Goal: Task Accomplishment & Management: Manage account settings

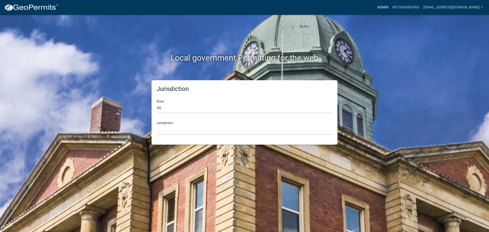
click at [381, 6] on link "Admin" at bounding box center [382, 8] width 15 height 10
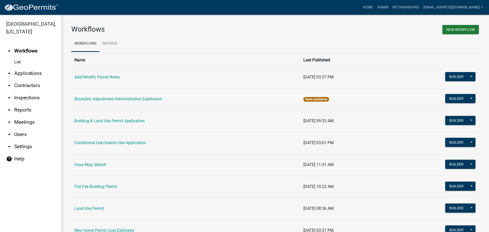
click at [30, 71] on link "arrow_drop_down Applications" at bounding box center [30, 73] width 61 height 12
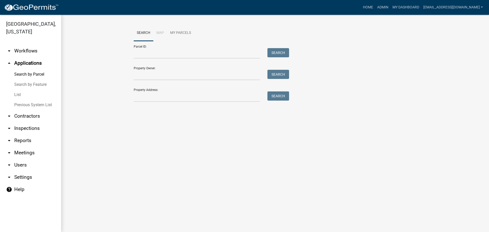
drag, startPoint x: 18, startPoint y: 93, endPoint x: 18, endPoint y: 101, distance: 7.1
click at [18, 93] on link "List" at bounding box center [30, 95] width 61 height 10
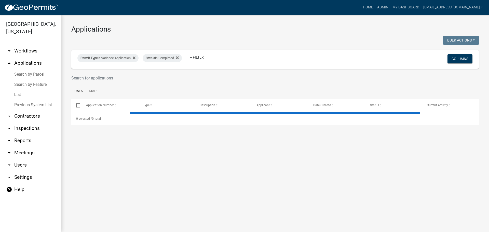
select select "2: 50"
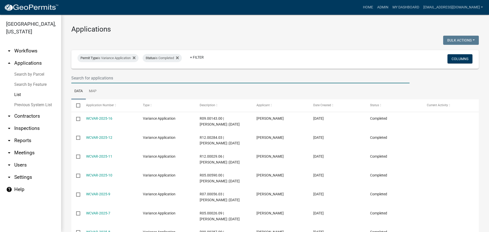
click at [102, 78] on input "text" at bounding box center [240, 78] width 338 height 10
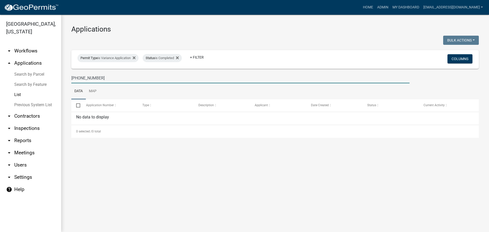
type input "[PHONE_NUMBER]"
click at [135, 57] on icon at bounding box center [134, 57] width 3 height 3
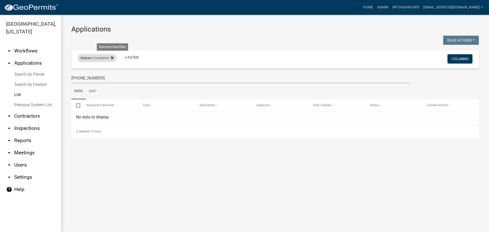
click at [114, 55] on fa-icon at bounding box center [111, 58] width 5 height 8
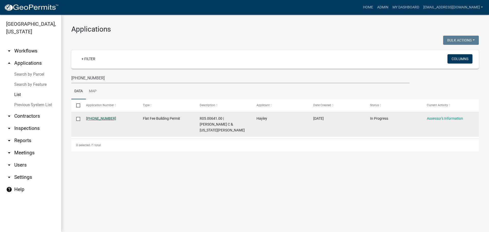
click at [93, 117] on link "[PHONE_NUMBER]" at bounding box center [101, 118] width 30 height 4
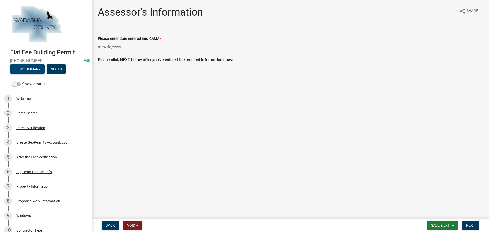
click at [33, 70] on button "View Summary" at bounding box center [27, 68] width 34 height 9
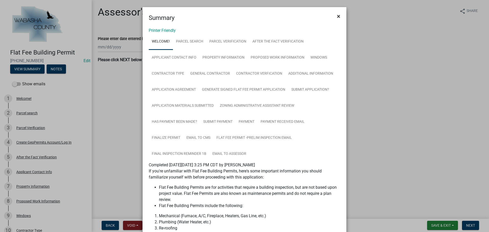
click at [337, 15] on span "×" at bounding box center [338, 16] width 3 height 7
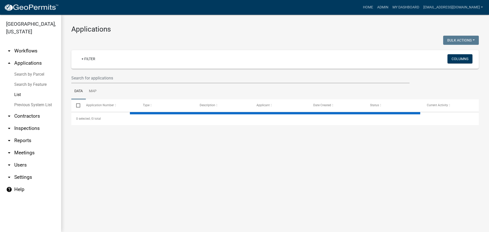
select select "2: 50"
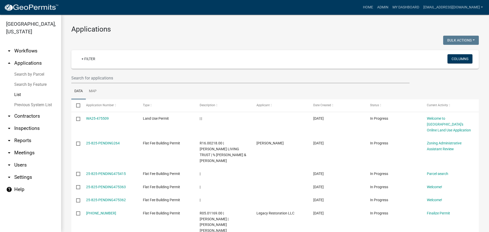
click at [26, 50] on link "arrow_drop_down Workflows" at bounding box center [30, 51] width 61 height 12
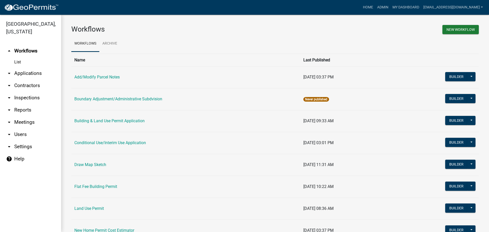
click at [22, 71] on link "arrow_drop_down Applications" at bounding box center [30, 73] width 61 height 12
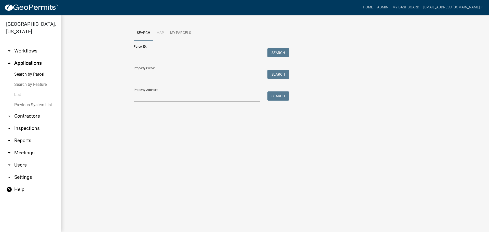
click at [20, 94] on link "List" at bounding box center [30, 95] width 61 height 10
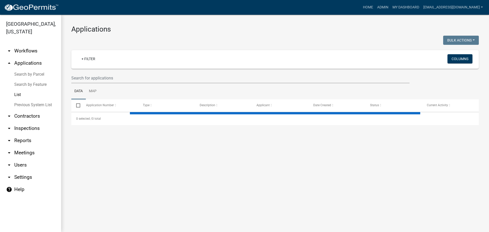
select select "2: 50"
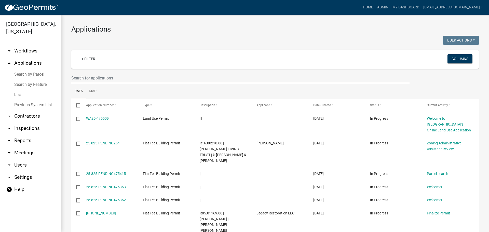
click at [102, 78] on input "text" at bounding box center [240, 78] width 338 height 10
type input "[PHONE_NUMBER]"
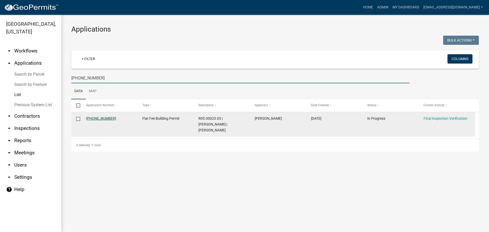
click at [94, 119] on link "[PHONE_NUMBER]" at bounding box center [101, 118] width 30 height 4
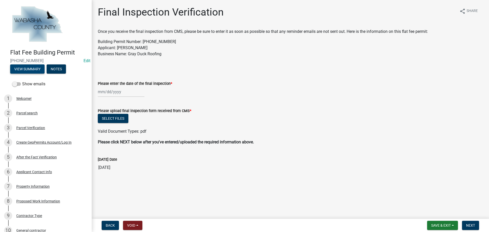
click at [32, 71] on button "View Summary" at bounding box center [27, 68] width 34 height 9
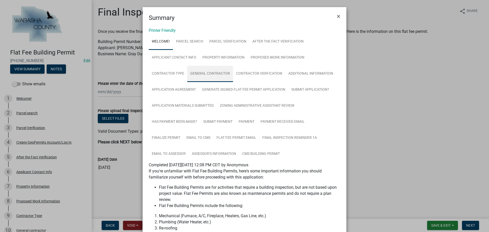
click at [211, 71] on link "General contractor" at bounding box center [210, 74] width 46 height 16
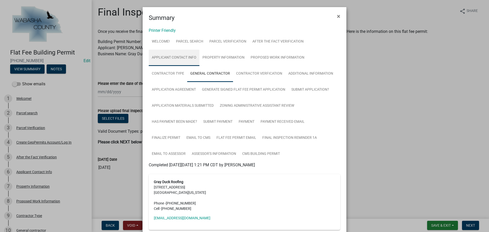
click at [166, 58] on link "Applicant Contact Info" at bounding box center [174, 58] width 51 height 16
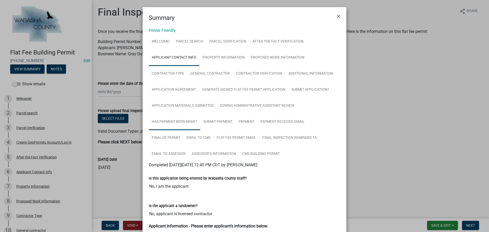
click at [172, 121] on link "Has Payment been made?" at bounding box center [174, 122] width 51 height 16
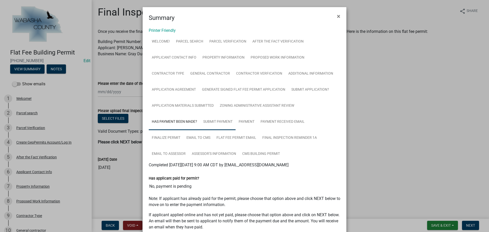
click at [216, 121] on link "Submit Payment" at bounding box center [217, 122] width 35 height 16
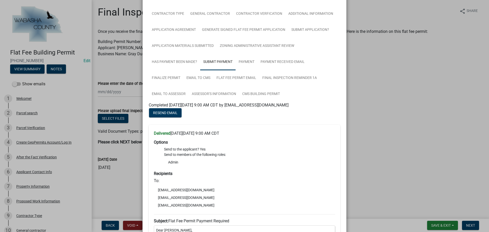
scroll to position [25, 0]
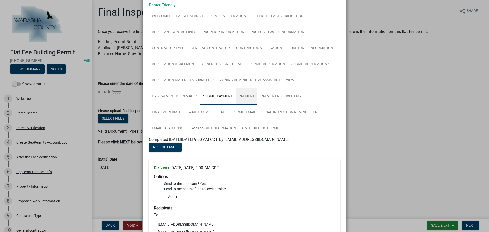
click at [243, 98] on link "Payment" at bounding box center [247, 96] width 22 height 16
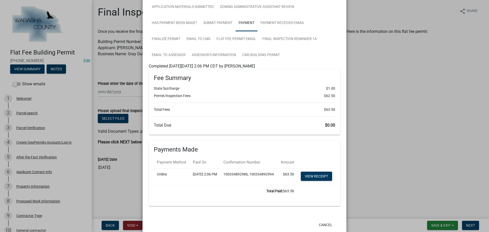
scroll to position [102, 0]
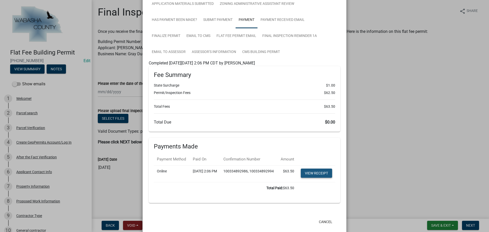
click at [313, 178] on link "View receipt" at bounding box center [316, 173] width 31 height 9
click at [412, 138] on ngb-modal-window "Summary × Printer Friendly Welcome! Parcel search Parcel Verification After the…" at bounding box center [244, 116] width 489 height 232
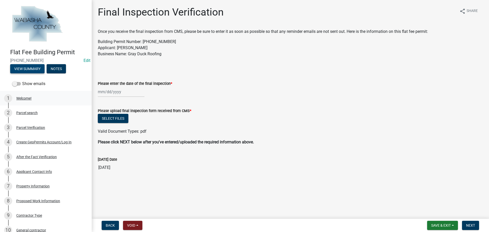
scroll to position [0, 0]
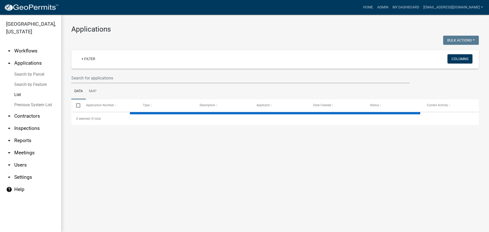
select select "2: 50"
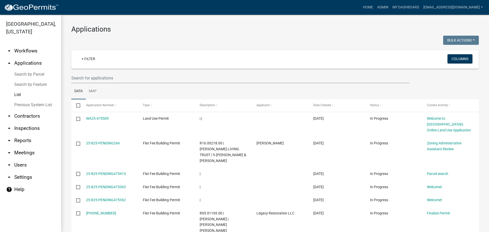
click at [19, 140] on link "arrow_drop_down Reports" at bounding box center [30, 140] width 61 height 12
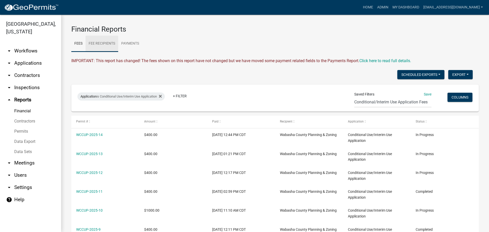
click at [100, 43] on link "Fee Recipients" at bounding box center [102, 44] width 33 height 16
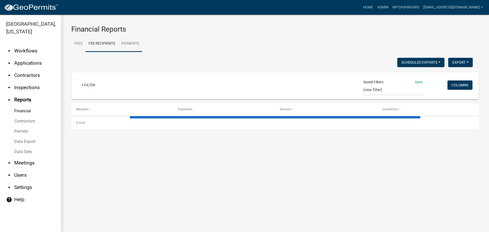
click at [133, 42] on link "Payments" at bounding box center [130, 44] width 24 height 16
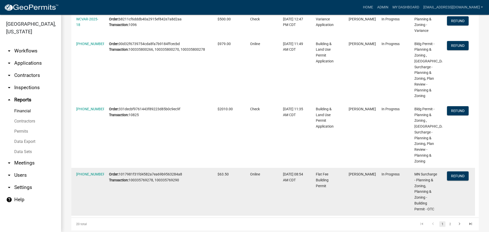
scroll to position [409, 0]
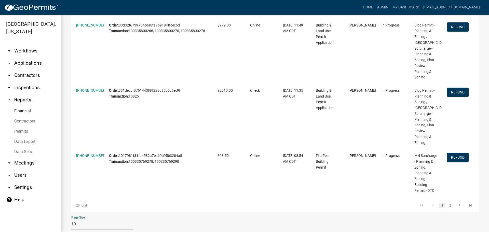
click at [88, 219] on select "10 25 50 100" at bounding box center [102, 224] width 62 height 10
select select "3: 100"
click at [71, 219] on select "10 25 50 100" at bounding box center [102, 224] width 62 height 10
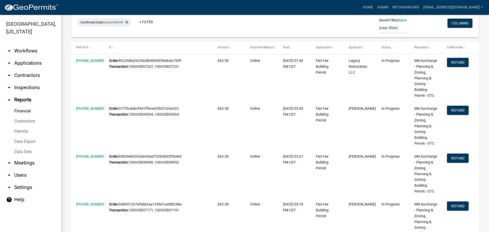
scroll to position [0, 0]
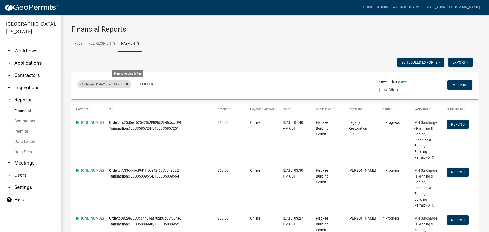
click at [128, 83] on icon at bounding box center [126, 84] width 3 height 4
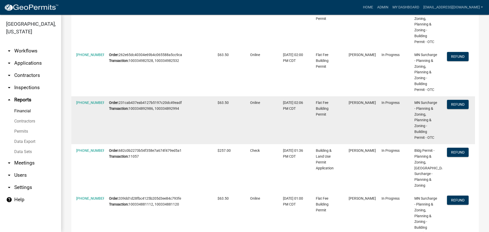
scroll to position [1375, 0]
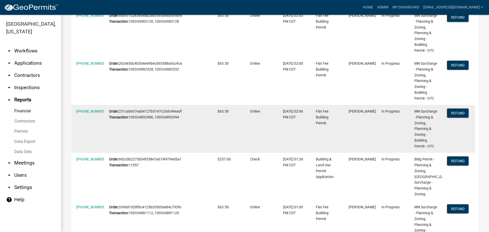
click at [382, 107] on datatable-body-cell "In Progress" at bounding box center [393, 129] width 33 height 48
drag, startPoint x: 119, startPoint y: 86, endPoint x: 186, endPoint y: 88, distance: 66.7
click at [186, 108] on div "Order: 231cab437eab4127b5197c20dc49eadf Transaction: 100334892986, 100334892994" at bounding box center [158, 114] width 99 height 12
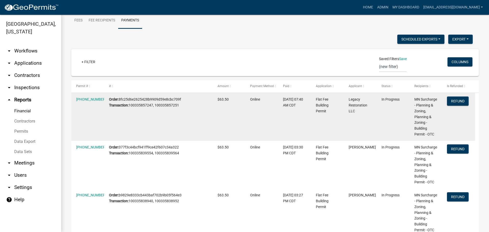
scroll to position [0, 0]
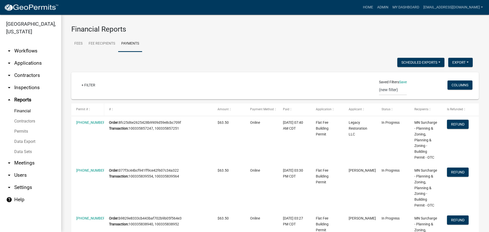
click at [90, 108] on span at bounding box center [89, 110] width 3 height 4
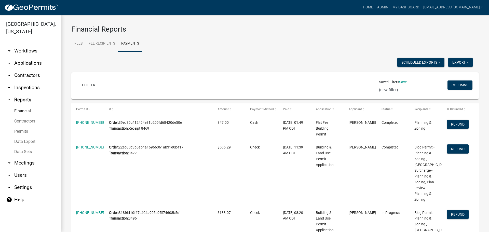
click at [90, 109] on span at bounding box center [89, 110] width 3 height 4
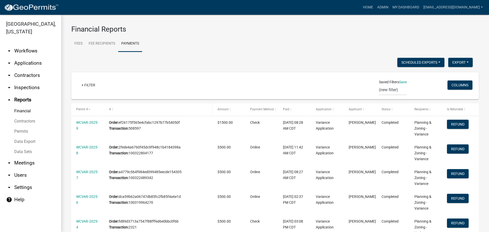
click at [131, 110] on div "#" at bounding box center [158, 109] width 99 height 5
click at [86, 84] on link "+ Filter" at bounding box center [88, 84] width 22 height 9
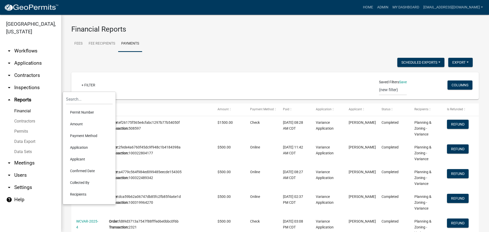
click at [166, 60] on div "Scheduled Exports + Create New Export Excel Format (.xlsx) CSV Format (.csv)" at bounding box center [271, 63] width 409 height 10
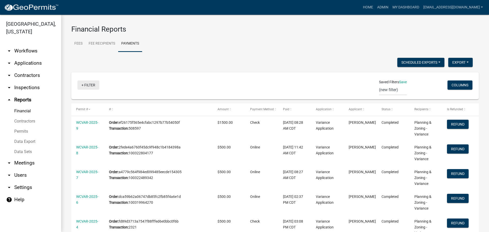
click at [86, 85] on link "+ Filter" at bounding box center [88, 84] width 22 height 9
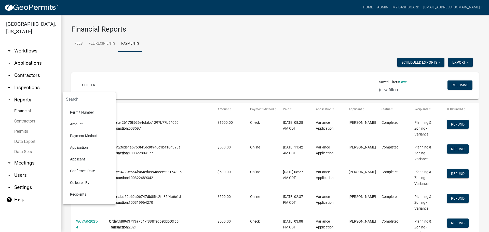
click at [80, 170] on li "Confirmed Date" at bounding box center [89, 171] width 47 height 12
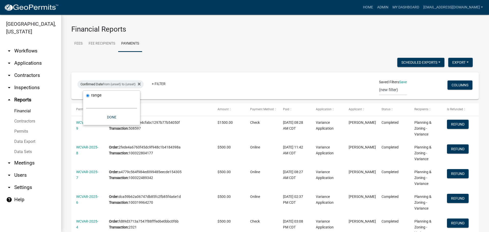
click at [98, 106] on select "[DATE] [DATE] Current Week Previous Week Current Month Last Month Current Calen…" at bounding box center [111, 103] width 51 height 10
select select "custom"
click at [86, 98] on select "[DATE] [DATE] Current Week Previous Week Current Month Last Month Current Calen…" at bounding box center [111, 103] width 51 height 10
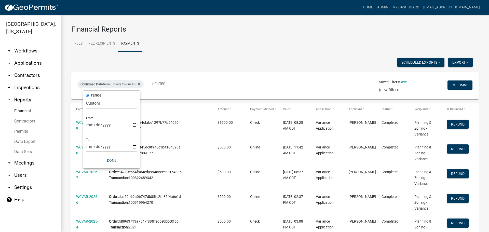
click at [108, 125] on input "date" at bounding box center [111, 125] width 51 height 10
click at [134, 124] on input "date" at bounding box center [111, 125] width 51 height 10
type input "[DATE]"
click at [140, 147] on input "date" at bounding box center [115, 146] width 51 height 10
type input "[DATE]"
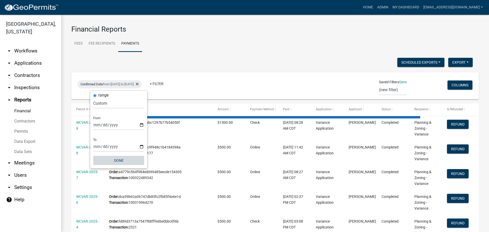
click at [116, 159] on button "Done" at bounding box center [118, 160] width 51 height 9
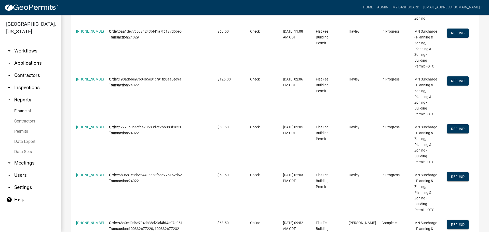
scroll to position [2503, 0]
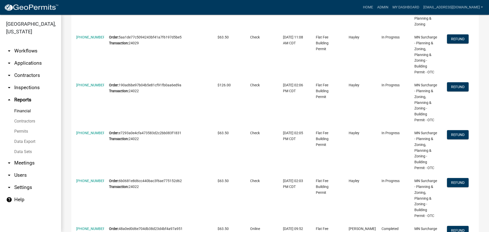
click at [25, 64] on link "arrow_drop_down Applications" at bounding box center [30, 63] width 61 height 12
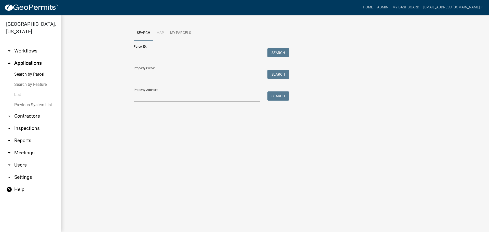
click at [17, 93] on link "List" at bounding box center [30, 95] width 61 height 10
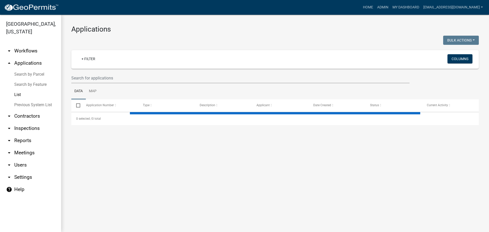
select select "2: 50"
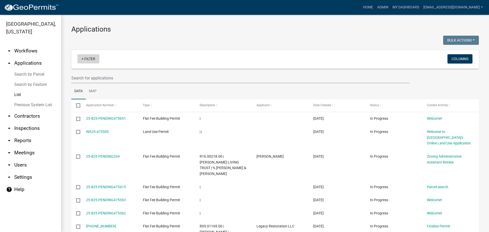
click at [88, 58] on link "+ Filter" at bounding box center [88, 58] width 22 height 9
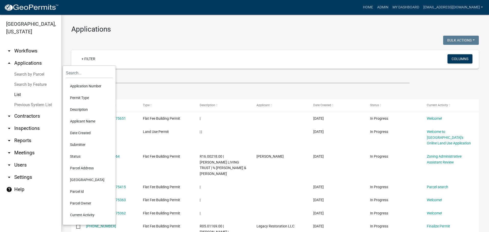
click at [80, 155] on li "Status" at bounding box center [89, 156] width 47 height 12
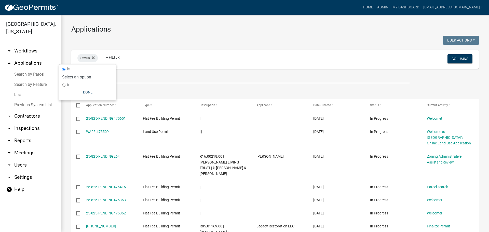
click at [83, 73] on select "Select an option Not Started In Progress Completed Expired Locked Withdrawn Voi…" at bounding box center [87, 77] width 51 height 10
select select "1"
click at [73, 72] on select "Select an option Not Started In Progress Completed Expired Locked Withdrawn Voi…" at bounding box center [87, 77] width 51 height 10
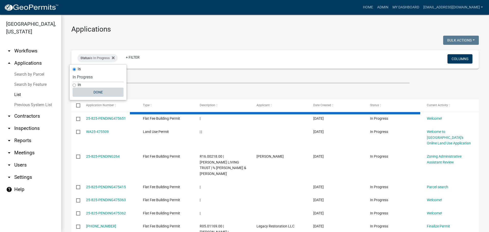
click at [79, 93] on button "Done" at bounding box center [98, 92] width 51 height 9
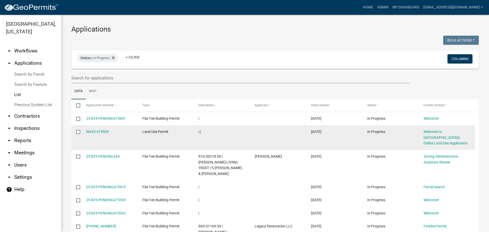
drag, startPoint x: 77, startPoint y: 131, endPoint x: 84, endPoint y: 147, distance: 17.4
click at [77, 131] on input "checkbox" at bounding box center [77, 131] width 3 height 3
checkbox input "true"
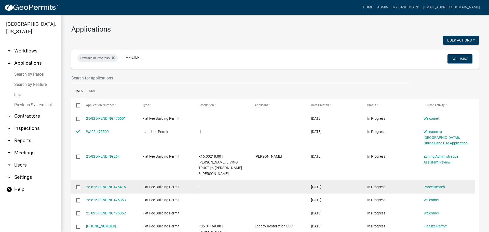
click at [78, 185] on input "checkbox" at bounding box center [77, 186] width 3 height 3
checkbox input "true"
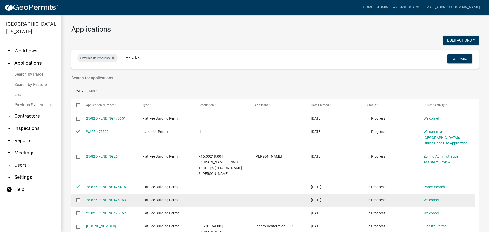
click at [78, 198] on input "checkbox" at bounding box center [77, 199] width 3 height 3
checkbox input "true"
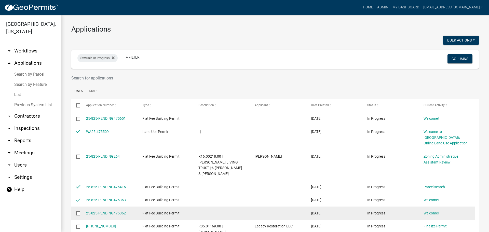
drag, startPoint x: 78, startPoint y: 207, endPoint x: 81, endPoint y: 208, distance: 3.0
click at [79, 211] on input "checkbox" at bounding box center [77, 212] width 3 height 3
checkbox input "true"
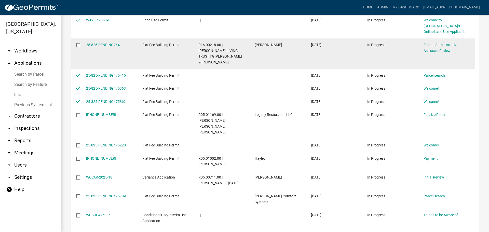
scroll to position [127, 0]
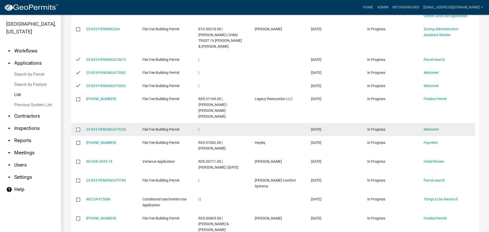
click at [78, 128] on input "checkbox" at bounding box center [77, 129] width 3 height 3
checkbox input "true"
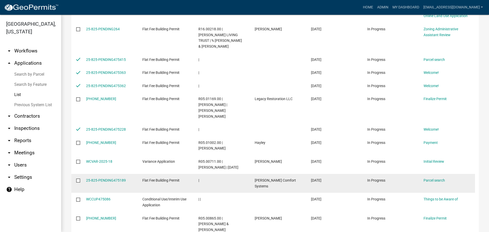
click at [79, 179] on input "checkbox" at bounding box center [77, 180] width 3 height 3
checkbox input "true"
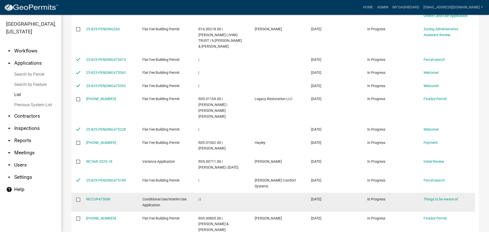
click at [78, 198] on input "checkbox" at bounding box center [77, 199] width 3 height 3
checkbox input "true"
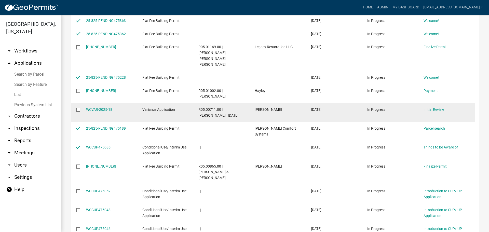
scroll to position [255, 0]
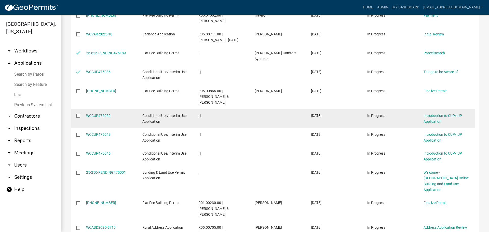
click at [78, 114] on input "checkbox" at bounding box center [77, 115] width 3 height 3
checkbox input "true"
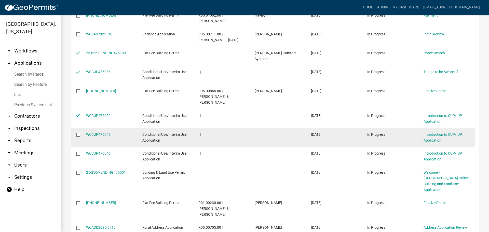
click at [77, 128] on datatable-body-cell at bounding box center [76, 137] width 10 height 19
click at [78, 133] on input "checkbox" at bounding box center [77, 134] width 3 height 3
checkbox input "true"
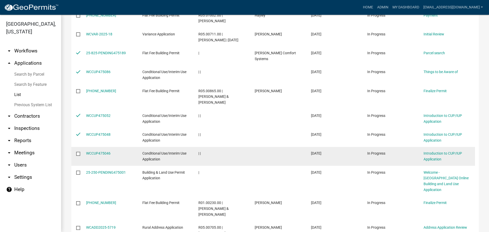
click at [78, 152] on input "checkbox" at bounding box center [77, 153] width 3 height 3
checkbox input "true"
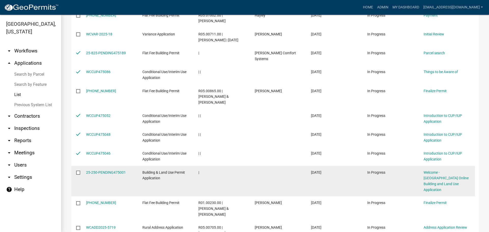
click at [78, 171] on input "checkbox" at bounding box center [77, 172] width 3 height 3
checkbox input "true"
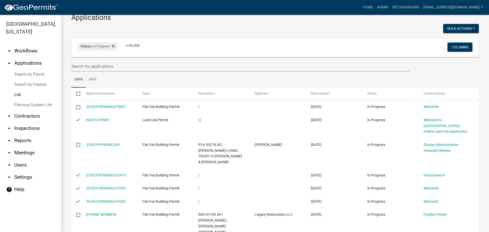
scroll to position [0, 0]
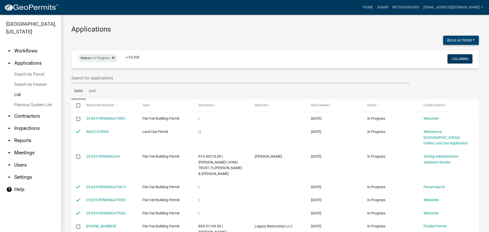
click at [452, 38] on button "Bulk Actions" at bounding box center [461, 40] width 36 height 9
click at [446, 53] on button "Void" at bounding box center [458, 53] width 41 height 12
checkbox input "false"
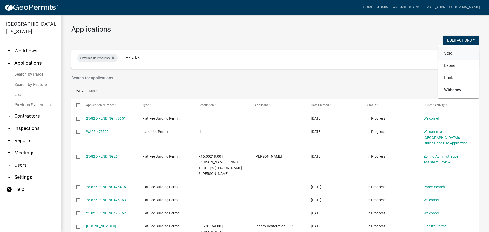
checkbox input "false"
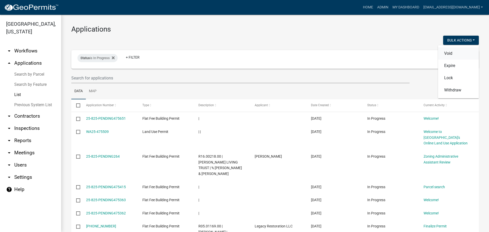
checkbox input "false"
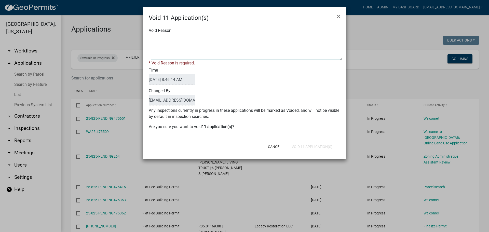
drag, startPoint x: 170, startPoint y: 44, endPoint x: 179, endPoint y: 46, distance: 9.5
click at [174, 45] on textarea "Void Reason" at bounding box center [246, 47] width 191 height 25
type textarea "Application Abandoned"
click at [258, 101] on div "Changed By [EMAIL_ADDRESS][DOMAIN_NAME]" at bounding box center [244, 97] width 199 height 21
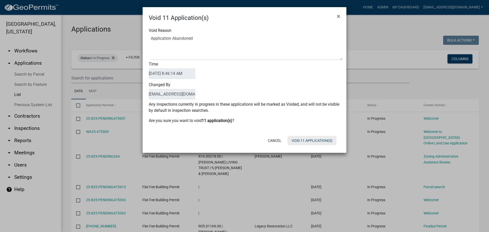
click at [301, 139] on button "Void 11 Application(s)" at bounding box center [311, 140] width 49 height 9
